Goal: Communication & Community: Participate in discussion

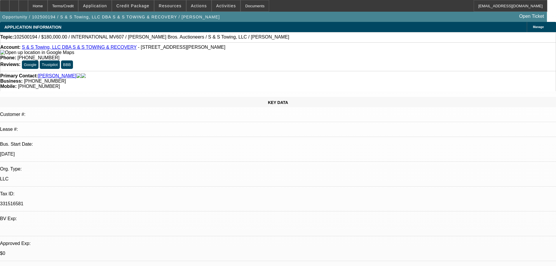
select select "0"
select select "3"
select select "0"
select select "6"
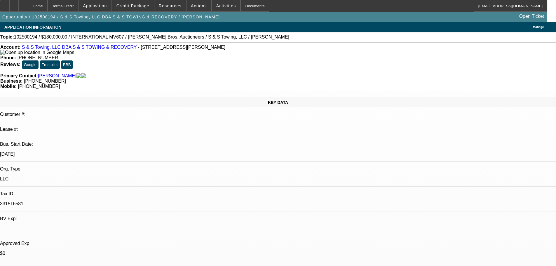
select select "0"
select select "3"
select select "0"
select select "6"
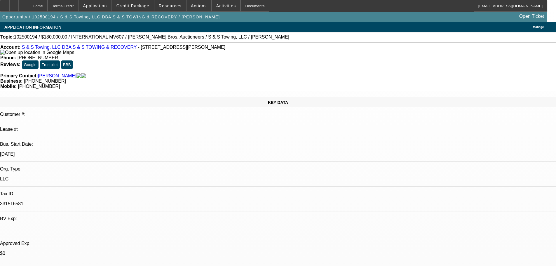
select select "0"
select select "3"
select select "0"
select select "6"
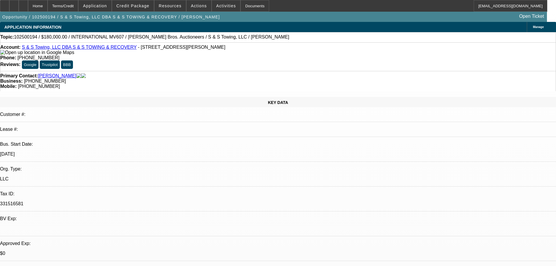
select select "0"
select select "3"
select select "0"
select select "6"
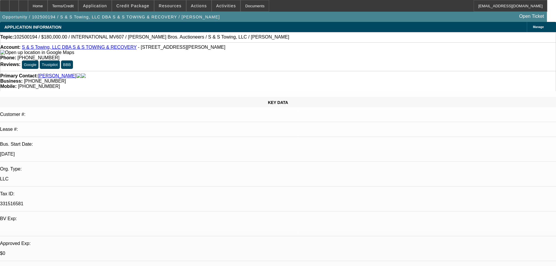
scroll to position [968, 0]
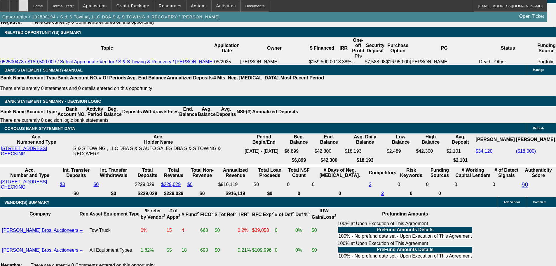
click at [28, 2] on div at bounding box center [23, 6] width 9 height 12
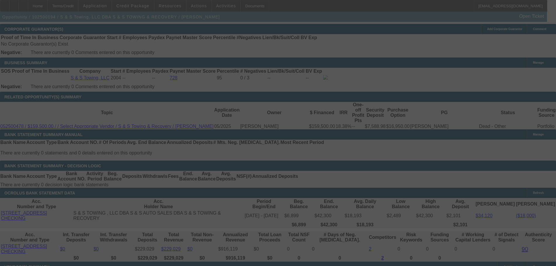
scroll to position [944, 0]
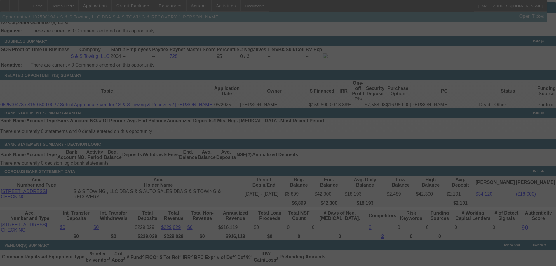
select select "0"
select select "3"
select select "0"
select select "6"
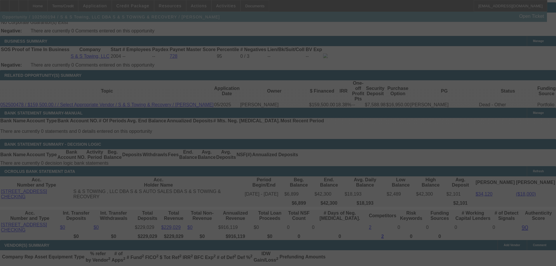
select select "0"
select select "3"
select select "0"
select select "6"
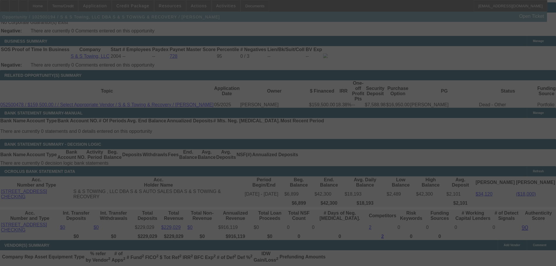
select select "0"
select select "3"
select select "0"
select select "6"
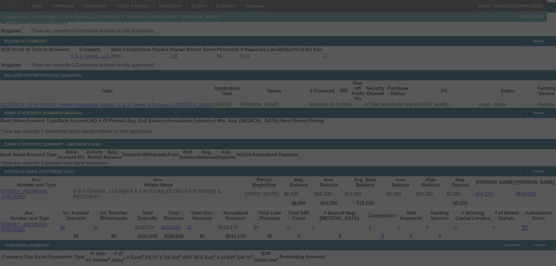
select select "0"
select select "3"
select select "0"
select select "6"
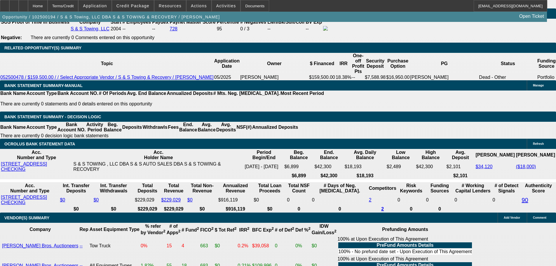
scroll to position [938, 0]
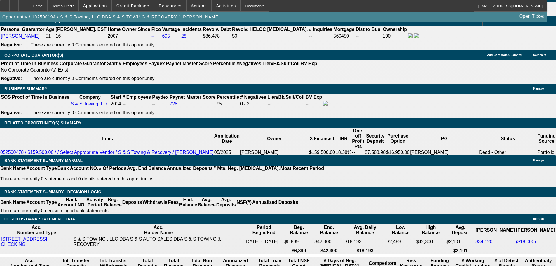
scroll to position [905, 0]
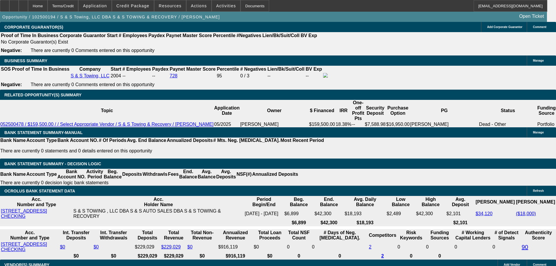
drag, startPoint x: 441, startPoint y: 67, endPoint x: 459, endPoint y: 93, distance: 31.5
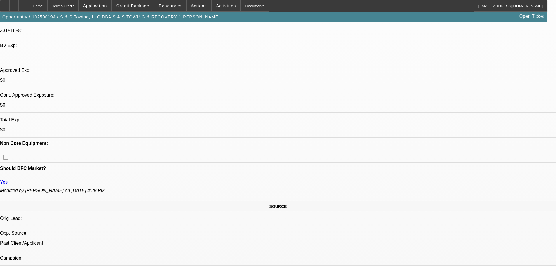
scroll to position [0, 0]
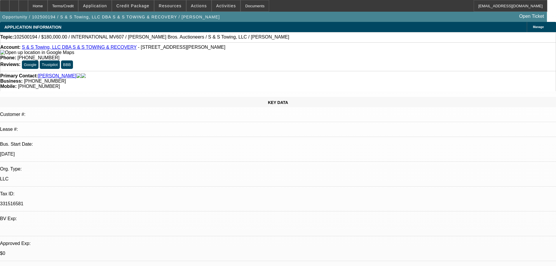
drag, startPoint x: 327, startPoint y: 78, endPoint x: 330, endPoint y: 68, distance: 10.5
drag, startPoint x: 264, startPoint y: 77, endPoint x: 244, endPoint y: -2, distance: 81.6
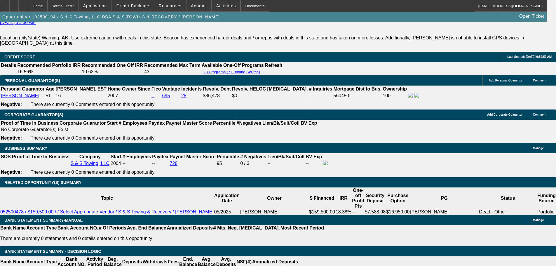
scroll to position [934, 0]
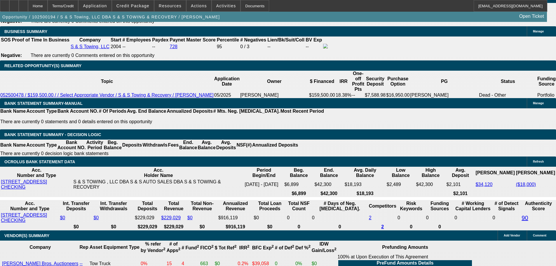
radio input "true"
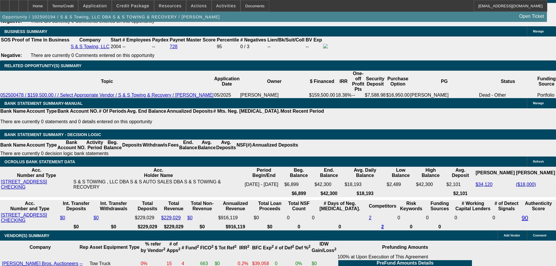
type textarea "10/10 TT Shawn, would like to go with balloon option. Going to make the drive s…"
radio input "true"
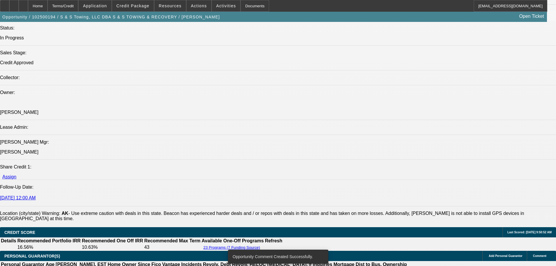
scroll to position [0, 0]
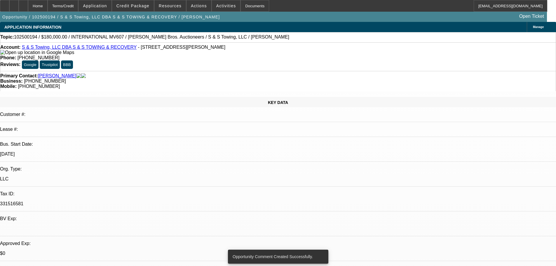
drag, startPoint x: 356, startPoint y: 60, endPoint x: 355, endPoint y: 48, distance: 11.7
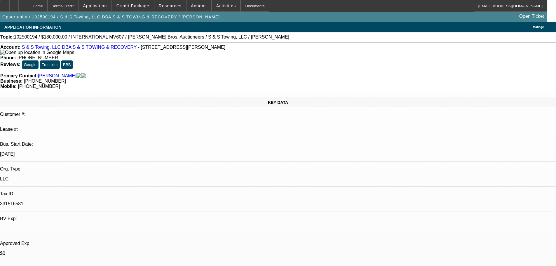
drag, startPoint x: 436, startPoint y: 49, endPoint x: 386, endPoint y: 27, distance: 54.2
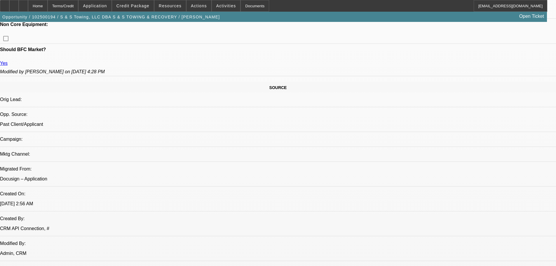
scroll to position [467, 0]
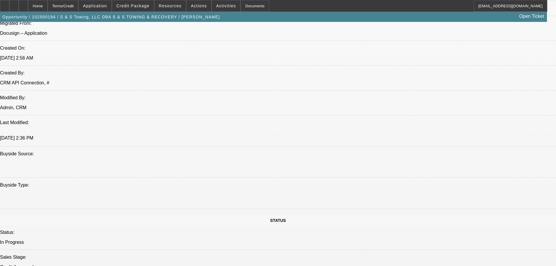
scroll to position [0, 0]
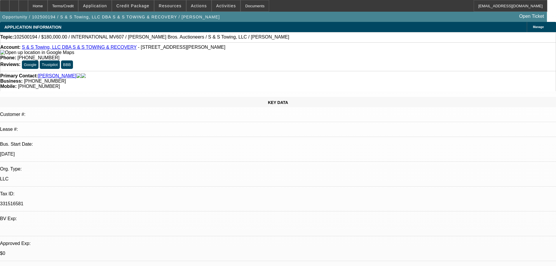
drag, startPoint x: 314, startPoint y: 175, endPoint x: 332, endPoint y: 111, distance: 66.5
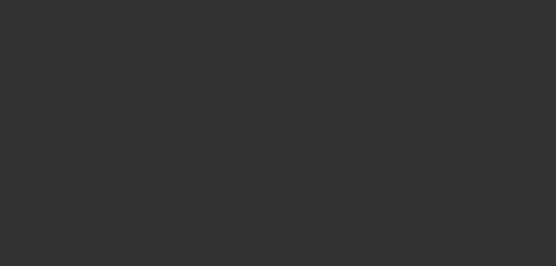
click at [270, 124] on span "Open calendar" at bounding box center [277, 117] width 14 height 14
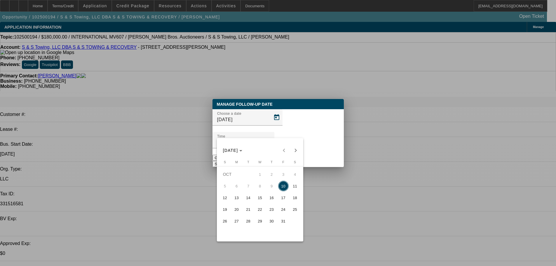
click at [249, 199] on span "14" at bounding box center [248, 197] width 11 height 11
type input "10/14/2025"
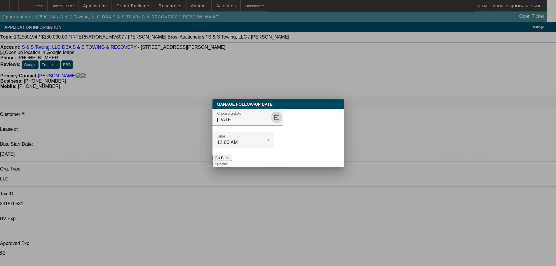
click at [229, 161] on button "Submit" at bounding box center [221, 164] width 17 height 6
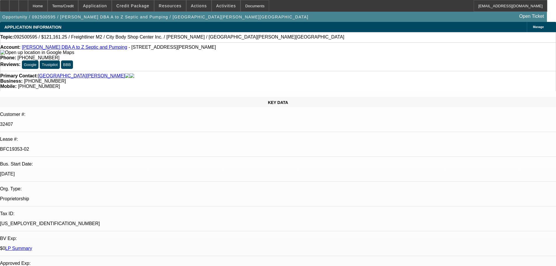
select select "0"
select select "6"
select select "0"
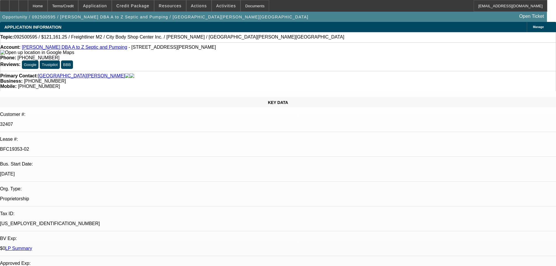
select select "0"
select select "6"
select select "0"
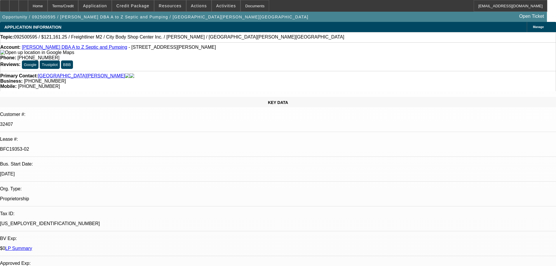
select select "0"
select select "6"
select select "0"
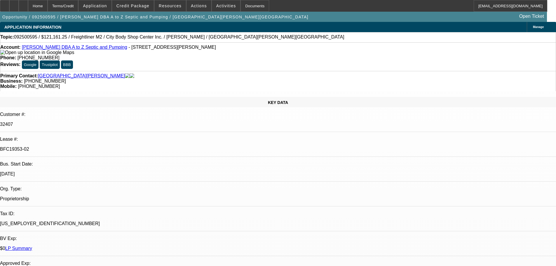
select select "6"
drag, startPoint x: 286, startPoint y: 81, endPoint x: 278, endPoint y: -1, distance: 82.7
click at [28, 7] on div at bounding box center [23, 6] width 9 height 12
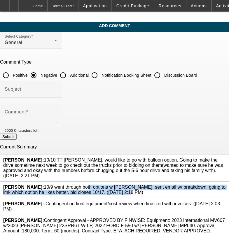
drag, startPoint x: 71, startPoint y: 188, endPoint x: 43, endPoint y: 182, distance: 28.8
click at [43, 185] on span "Flores, Brian: 10/9 went through both options w shawn, sent email w/ breakdown.…" at bounding box center [114, 190] width 222 height 10
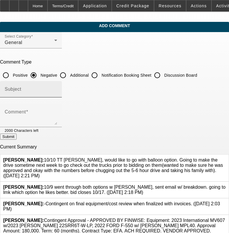
click at [57, 81] on div "Subject" at bounding box center [31, 89] width 53 height 16
click at [163, 75] on input "Discussion Board" at bounding box center [158, 75] width 12 height 12
radio input "true"
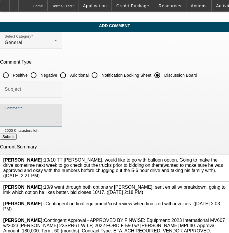
click at [57, 120] on textarea "Comment" at bounding box center [31, 118] width 53 height 14
paste textarea "10/9 went through both options w shawn, sent email w/ breakdown. going to lmk w…"
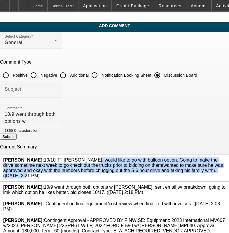
drag, startPoint x: 166, startPoint y: 168, endPoint x: 44, endPoint y: 157, distance: 123.1
click at [44, 158] on span "Flores, Brian: 10/10 TT Shawn, would like to go with balloon option. Going to m…" at bounding box center [113, 168] width 220 height 21
copy span "10/10 TT [PERSON_NAME], would like to go with balloon option. Going to make the…"
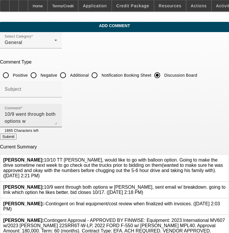
drag, startPoint x: 65, startPoint y: 128, endPoint x: 68, endPoint y: 123, distance: 6.7
click at [57, 128] on div at bounding box center [48, 130] width 19 height 6
click at [57, 123] on textarea "10/9 went through both options w shawn, sent email w/ breakdown. going to lmk w…" at bounding box center [31, 118] width 53 height 14
paste textarea "10/10 TT Shawn, would like to go with balloon option. Going to make the drive s…"
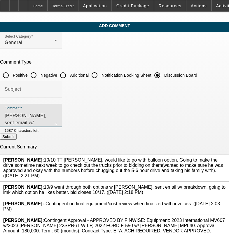
type textarea "10/9 went through both options w shawn, sent email w/ breakdown. going to lmk w…"
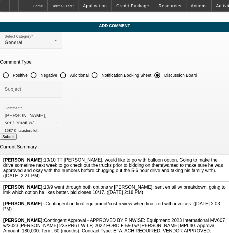
click at [226, 185] on link at bounding box center [226, 185] width 0 height 0
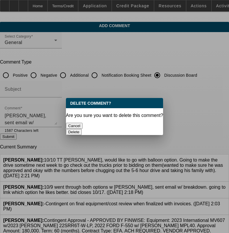
click at [82, 129] on button "Delete" at bounding box center [74, 132] width 16 height 6
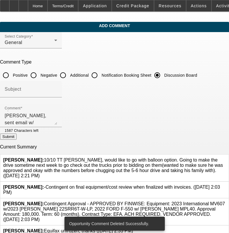
click at [226, 158] on div at bounding box center [226, 168] width 0 height 21
click at [226, 158] on icon at bounding box center [226, 158] width 0 height 0
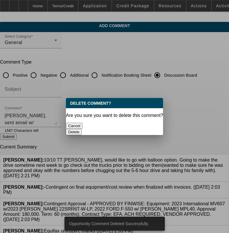
click at [82, 129] on button "Delete" at bounding box center [74, 132] width 16 height 6
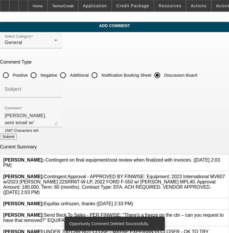
click at [17, 137] on button "Submit" at bounding box center [8, 137] width 17 height 6
radio input "true"
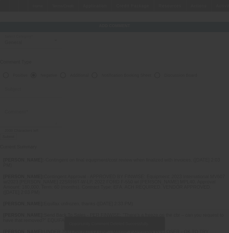
scroll to position [0, 0]
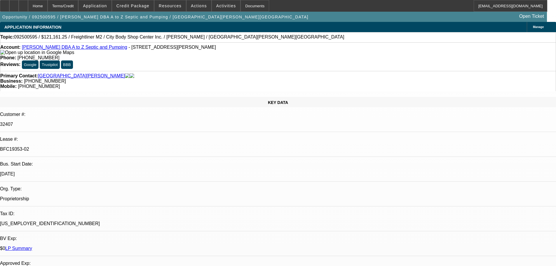
select select "0"
select select "6"
select select "0"
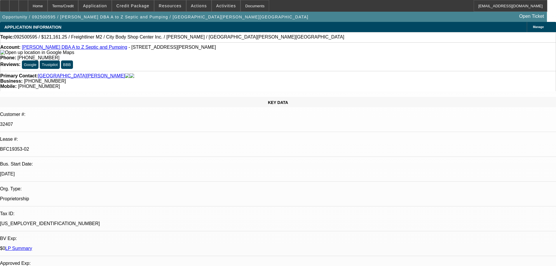
select select "0"
select select "6"
select select "0"
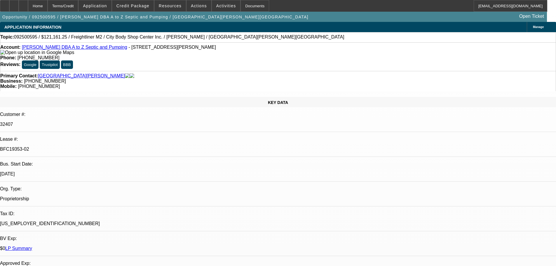
select select "0"
select select "6"
select select "0"
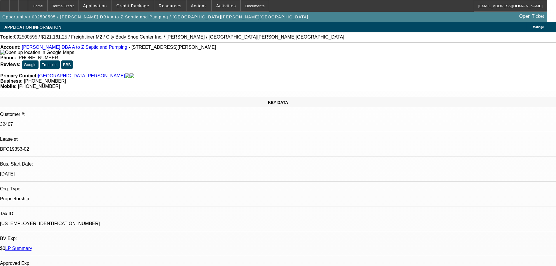
select select "6"
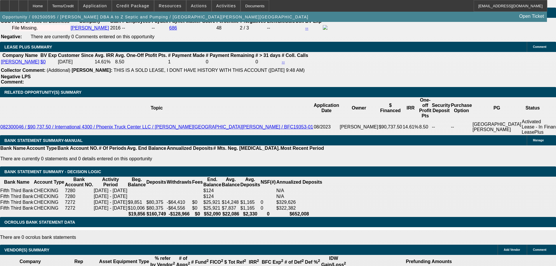
scroll to position [963, 0]
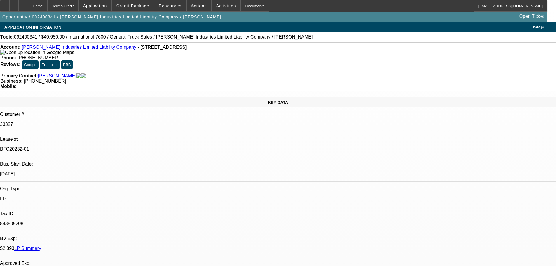
select select "0"
select select "2"
select select "0.1"
select select "4"
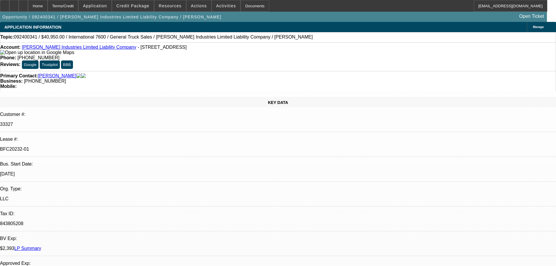
select select "0"
select select "2"
select select "0.1"
select select "4"
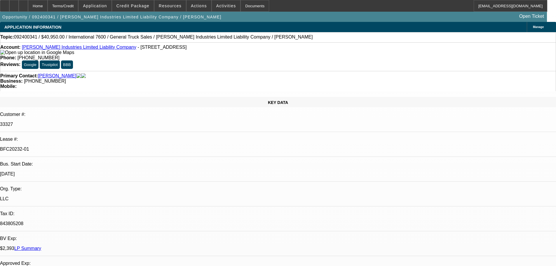
select select "0"
select select "2"
select select "0.1"
select select "4"
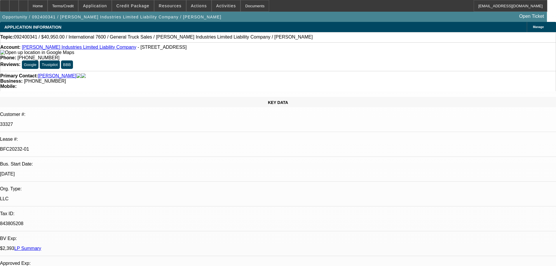
select select "0"
select select "2"
select select "0.1"
select select "4"
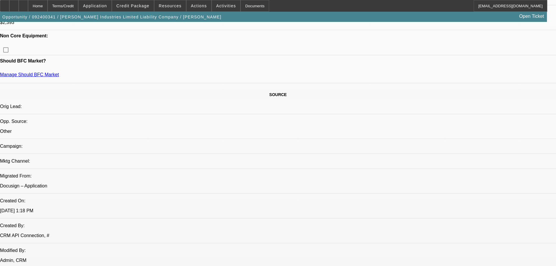
scroll to position [380, 0]
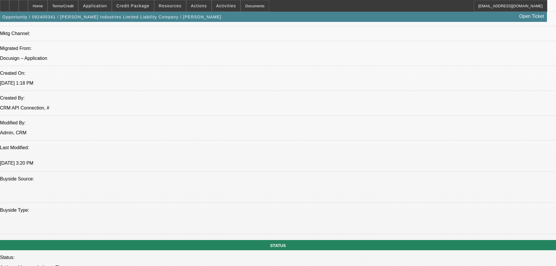
scroll to position [0, 0]
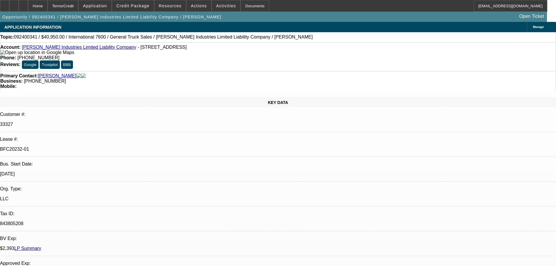
drag, startPoint x: 263, startPoint y: 147, endPoint x: 255, endPoint y: 41, distance: 106.8
drag, startPoint x: 223, startPoint y: 157, endPoint x: 223, endPoint y: 114, distance: 42.6
drag, startPoint x: 423, startPoint y: 55, endPoint x: 410, endPoint y: 60, distance: 14.0
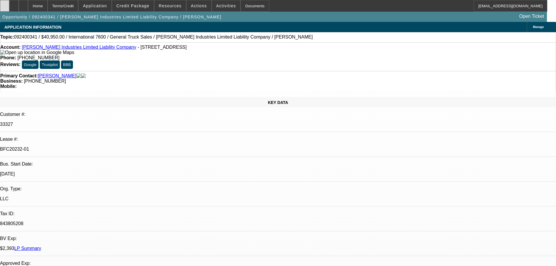
click at [5, 4] on icon at bounding box center [5, 4] width 0 height 0
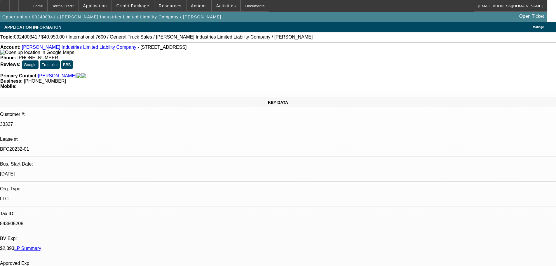
drag, startPoint x: 403, startPoint y: 26, endPoint x: 420, endPoint y: 26, distance: 16.4
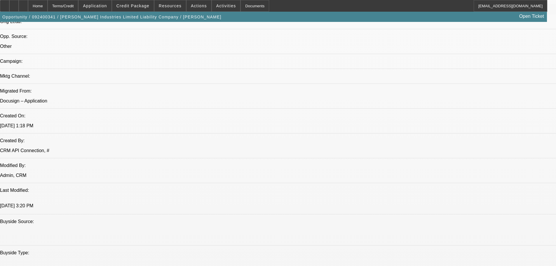
scroll to position [438, 0]
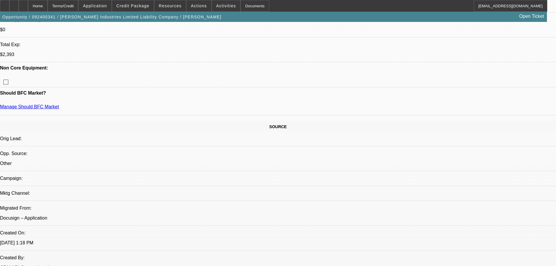
scroll to position [175, 0]
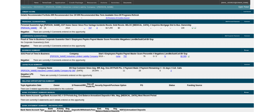
scroll to position [876, 0]
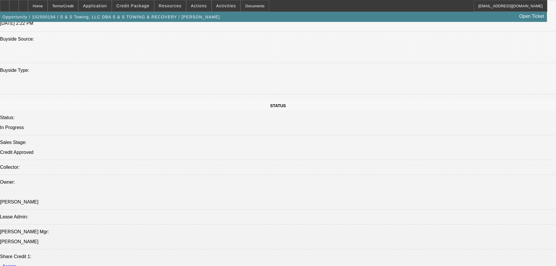
select select "0"
select select "3"
select select "0"
select select "6"
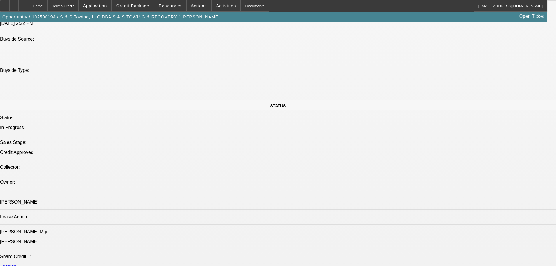
select select "0"
select select "3"
select select "0"
select select "6"
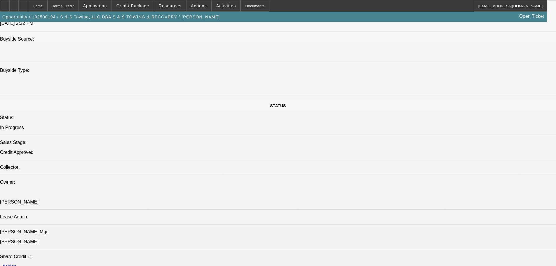
select select "0"
select select "3"
select select "0"
select select "6"
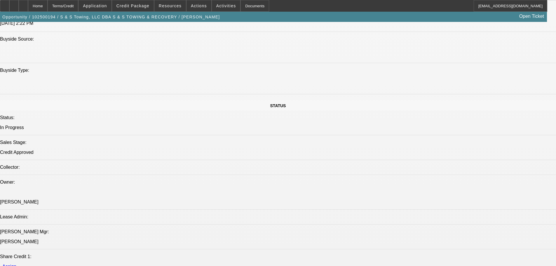
select select "0"
select select "3"
select select "0"
select select "6"
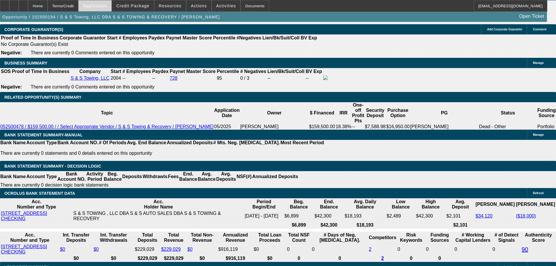
scroll to position [936, 0]
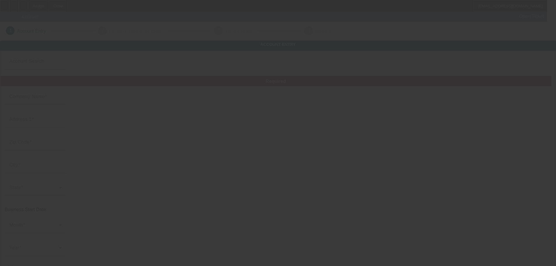
type input "Cars & Carts Towing & Recovery LLC"
type input "[STREET_ADDRESS]"
type input "12522"
type input "[GEOGRAPHIC_DATA]"
type input "[PHONE_NUMBER]"
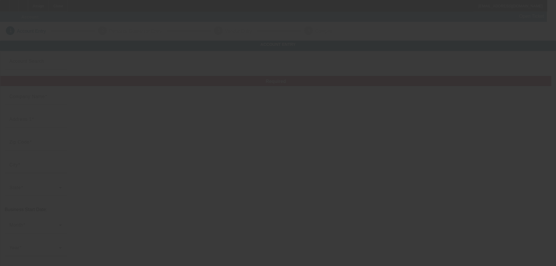
type input "[US_EMPLOYER_IDENTIFICATION_NUMBER]"
